Goal: Information Seeking & Learning: Learn about a topic

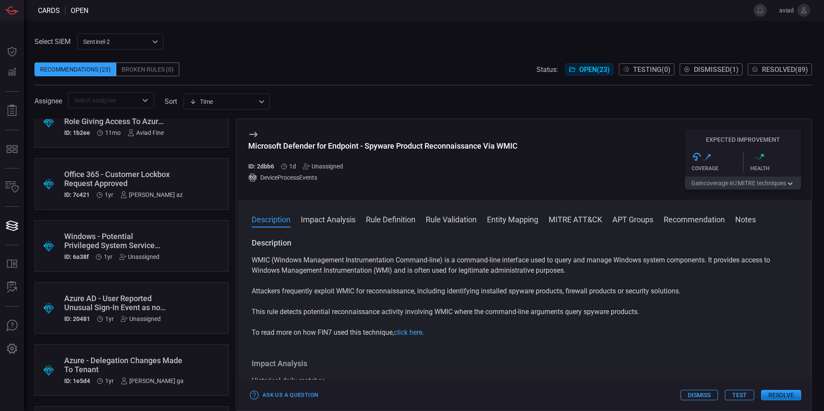
scroll to position [1135, 0]
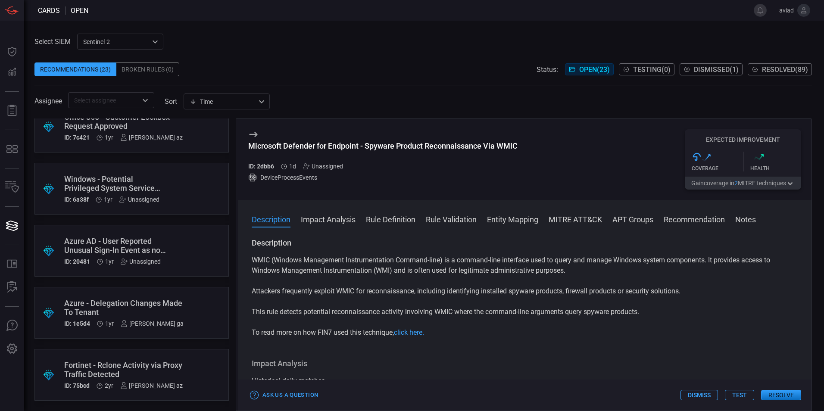
click at [149, 376] on div "Fortinet - Rclone Activity via Proxy Traffic Detected" at bounding box center [123, 370] width 119 height 18
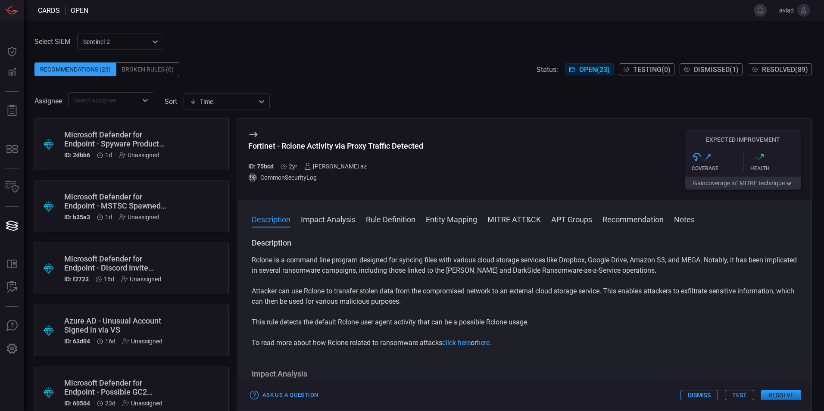
click at [147, 143] on div "Microsoft Defender for Endpoint - Spyware Product Reconnaissance Via WMIC" at bounding box center [115, 139] width 102 height 18
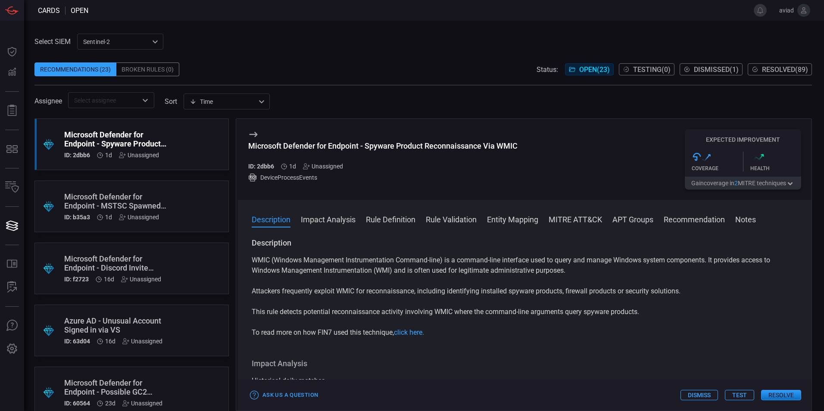
click at [181, 201] on div ".suggested_cards_icon{fill:url(#suggested_cards_icon);} Microsoft Defender for …" at bounding box center [131, 207] width 194 height 52
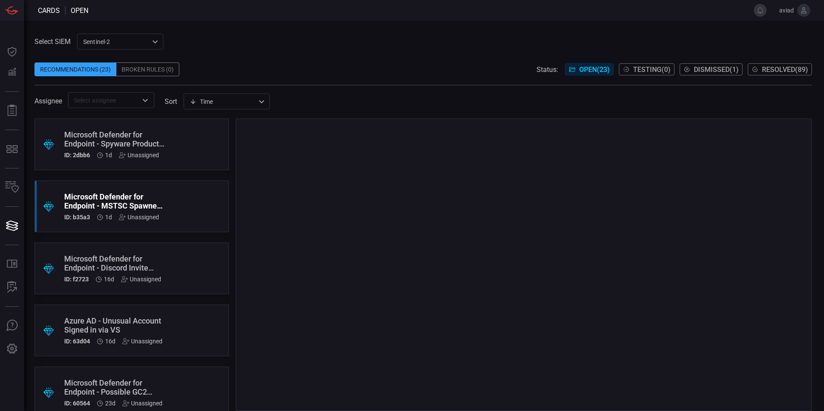
click at [178, 139] on div ".suggested_cards_icon{fill:url(#suggested_cards_icon);} Microsoft Defender for …" at bounding box center [131, 145] width 194 height 52
